Goal: Information Seeking & Learning: Stay updated

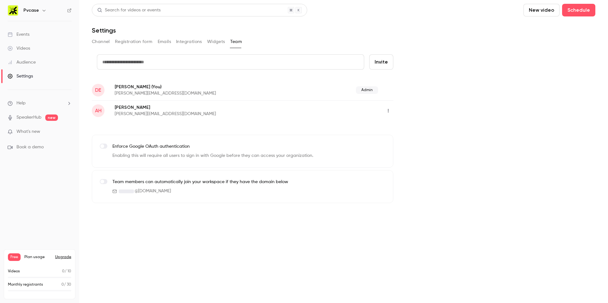
click at [22, 35] on div "Events" at bounding box center [19, 34] width 22 height 6
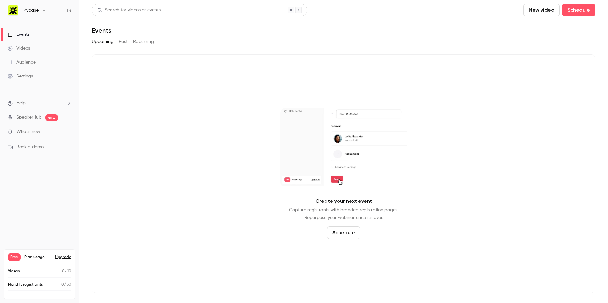
click at [118, 40] on div "Upcoming Past Recurring" at bounding box center [343, 42] width 503 height 10
click at [119, 41] on button "Past" at bounding box center [123, 42] width 9 height 10
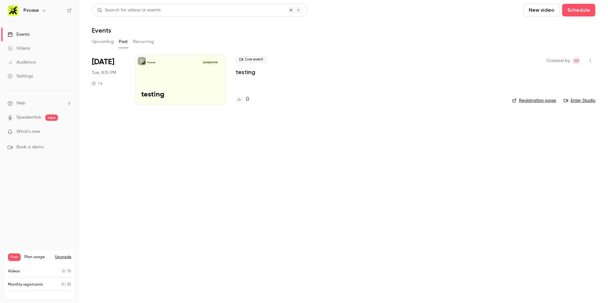
click at [218, 181] on main "Search for videos or events New video Schedule Events Upcoming Past Recurring […" at bounding box center [343, 151] width 529 height 303
click at [142, 43] on button "Recurring" at bounding box center [143, 42] width 21 height 10
